Goal: Task Accomplishment & Management: Manage account settings

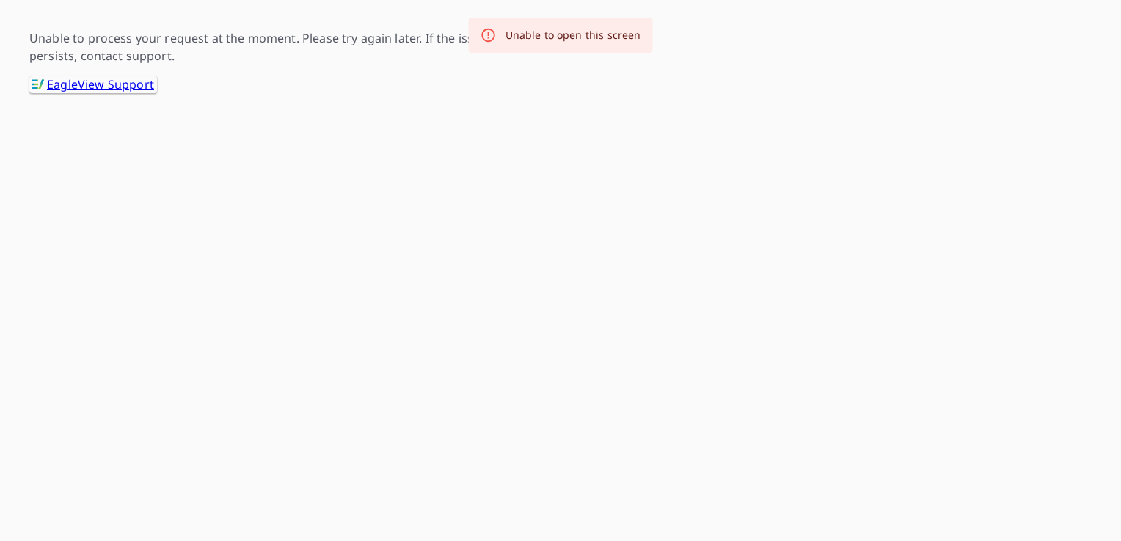
click at [552, 40] on div "Unable to open this screen" at bounding box center [573, 35] width 136 height 15
click at [572, 93] on html "-- -- Unable to process your request at the moment. Please try again later. If …" at bounding box center [560, 46] width 1121 height 93
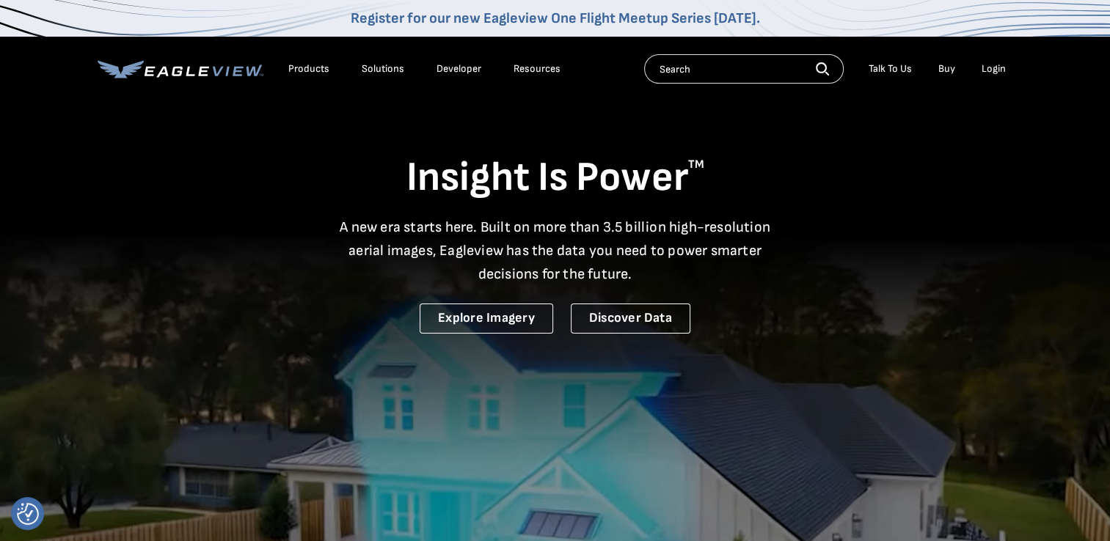
click at [927, 60] on ul "Talk To Us Buy Login" at bounding box center [937, 69] width 152 height 22
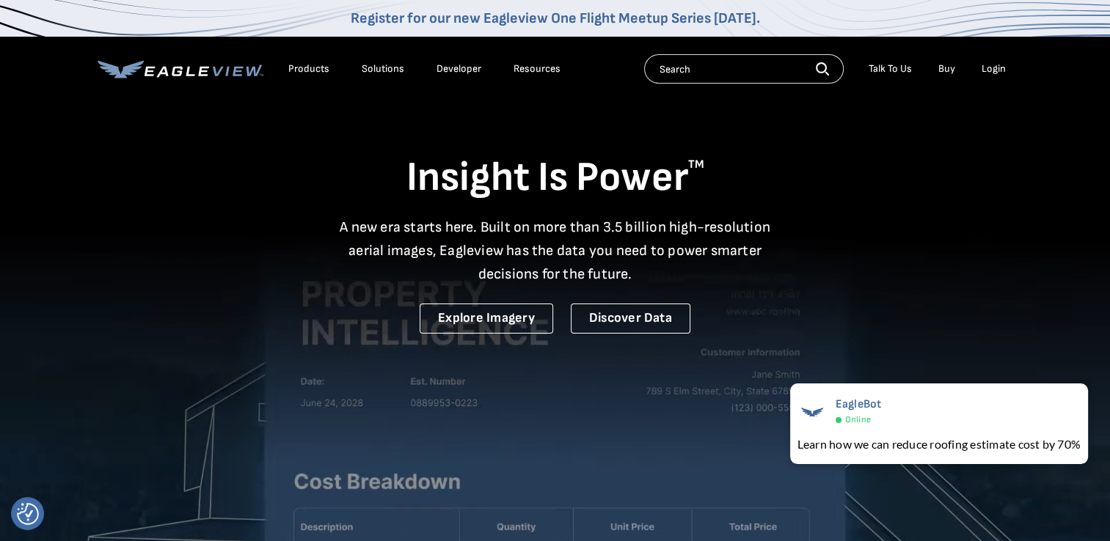
click at [998, 64] on div "Login" at bounding box center [993, 68] width 24 height 13
